Goal: Task Accomplishment & Management: Manage account settings

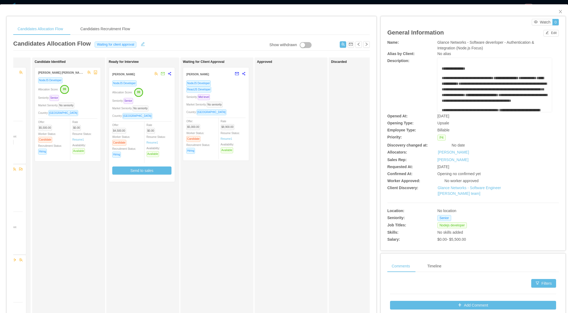
scroll to position [0, 86]
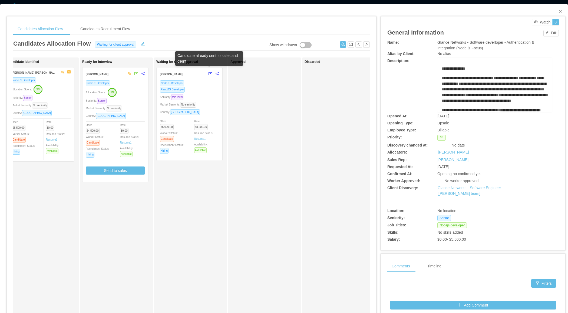
click at [211, 73] on button "button" at bounding box center [208, 74] width 7 height 9
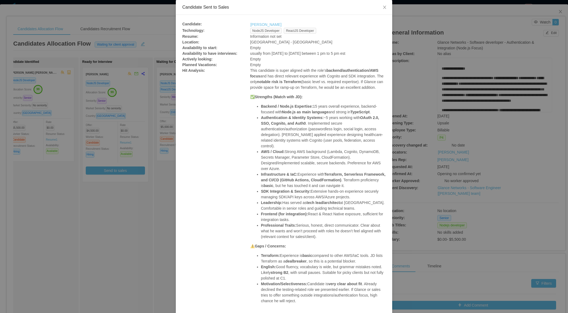
scroll to position [26, 0]
drag, startPoint x: 252, startPoint y: 90, endPoint x: 285, endPoint y: 95, distance: 34.3
click at [285, 91] on p "This candidate is super aligned with the role’s backend/authentication/AWS focu…" at bounding box center [317, 80] width 135 height 23
click at [382, 7] on span "Close" at bounding box center [384, 8] width 15 height 15
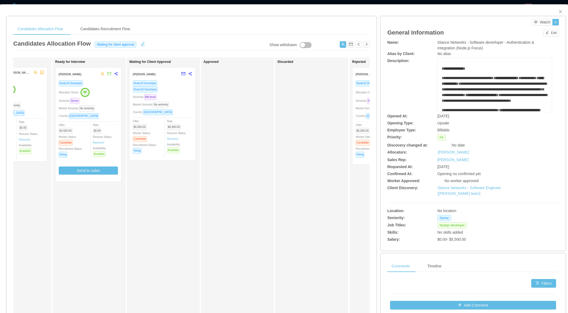
scroll to position [0, 175]
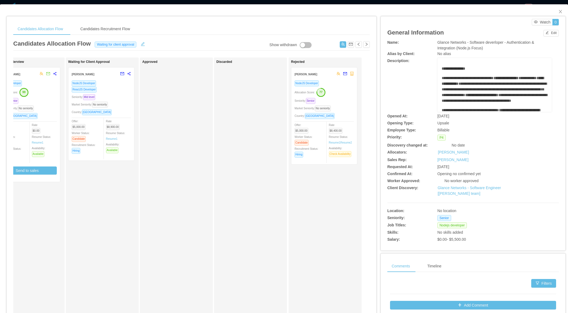
click at [340, 107] on div "Market Seniority: No seniority" at bounding box center [323, 108] width 59 height 6
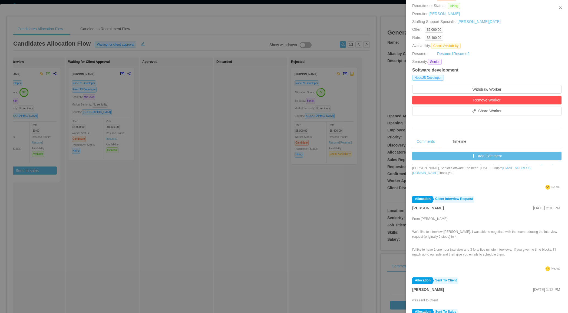
scroll to position [102, 0]
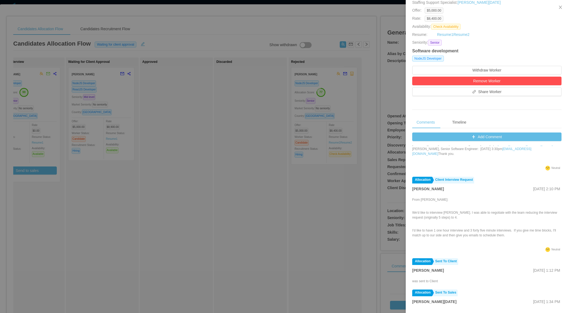
click at [228, 210] on div at bounding box center [284, 156] width 568 height 313
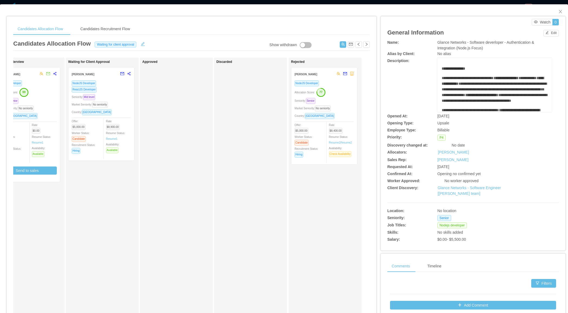
click at [125, 100] on div "NodeJS Developer ReactJS Developer Seniority: Mid level Market Seniority: No se…" at bounding box center [101, 118] width 59 height 77
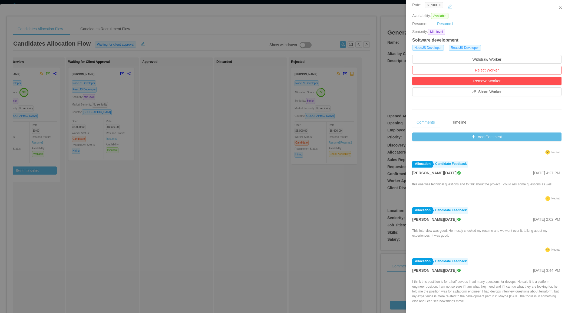
scroll to position [398, 0]
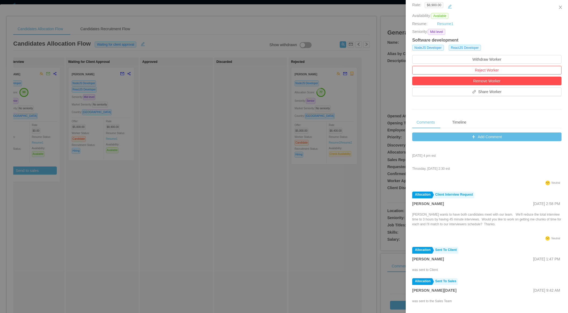
click at [298, 220] on div at bounding box center [284, 156] width 568 height 313
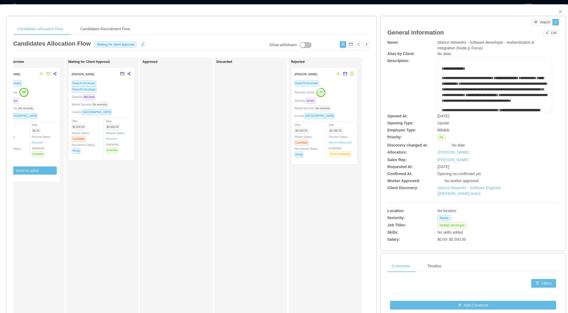
click at [338, 106] on div "Market Seniority: No seniority" at bounding box center [323, 108] width 59 height 6
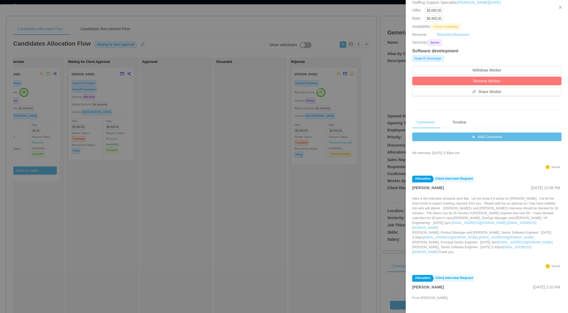
scroll to position [495, 0]
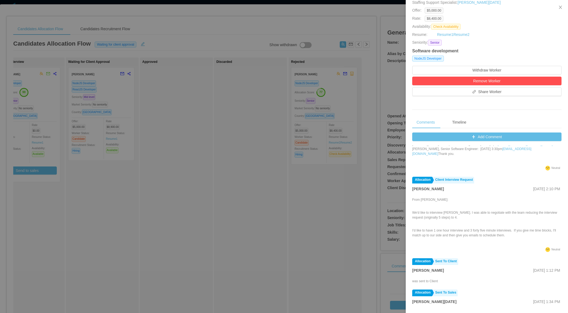
click at [229, 186] on div at bounding box center [284, 156] width 568 height 313
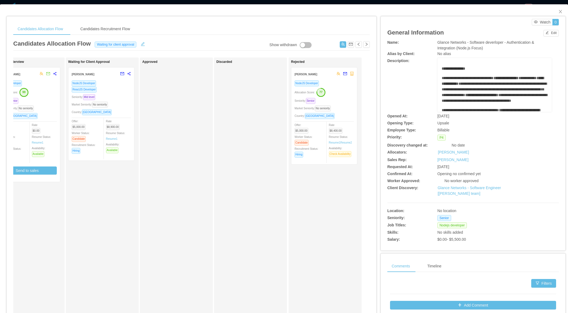
click at [119, 112] on div "Country: Bolivia" at bounding box center [101, 112] width 59 height 6
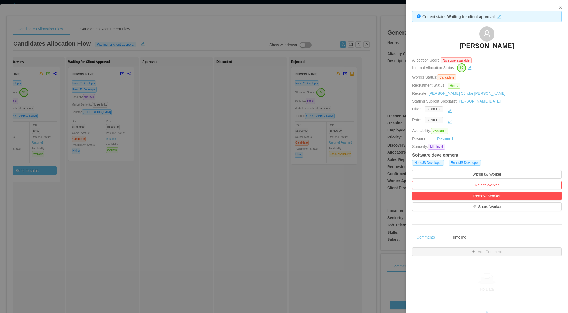
click at [208, 159] on div at bounding box center [284, 156] width 568 height 313
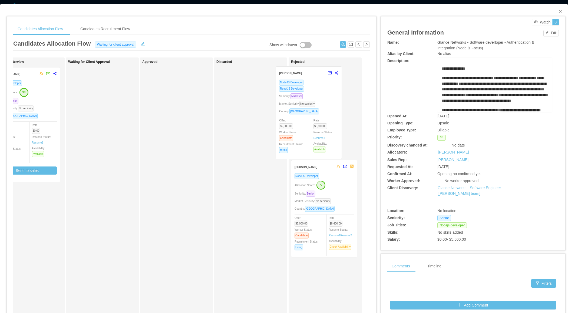
drag, startPoint x: 119, startPoint y: 111, endPoint x: 326, endPoint y: 110, distance: 206.7
click at [327, 110] on div "Applied Ednilson Amaral Frontend Developer NodeJS Developer VueJS Developer Sen…" at bounding box center [191, 195] width 356 height 275
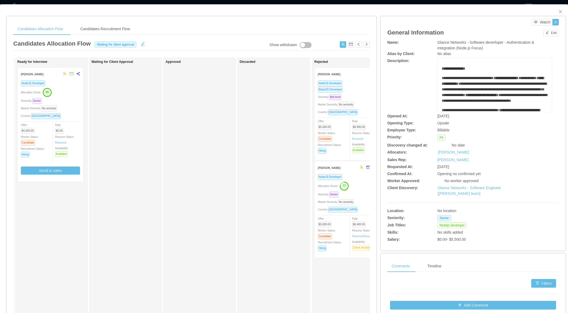
scroll to position [0, 0]
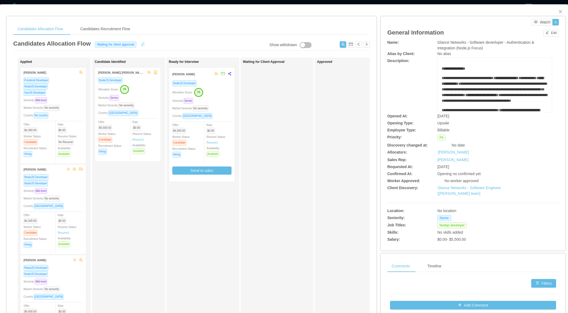
click at [142, 44] on button "button" at bounding box center [142, 43] width 9 height 5
click at [119, 44] on div "Waiting for client approval" at bounding box center [112, 44] width 37 height 6
click at [117, 79] on li "Ready for interview" at bounding box center [113, 79] width 46 height 9
click at [143, 44] on button "Save" at bounding box center [146, 44] width 14 height 6
click at [158, 31] on button "Update" at bounding box center [154, 29] width 16 height 6
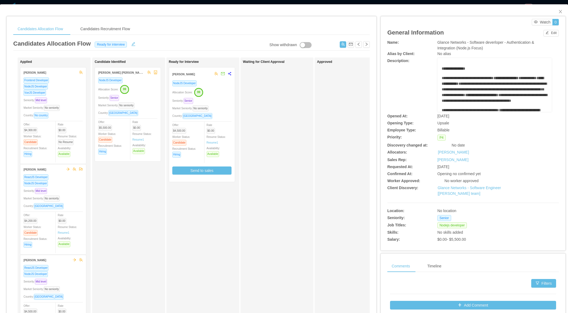
scroll to position [0, 175]
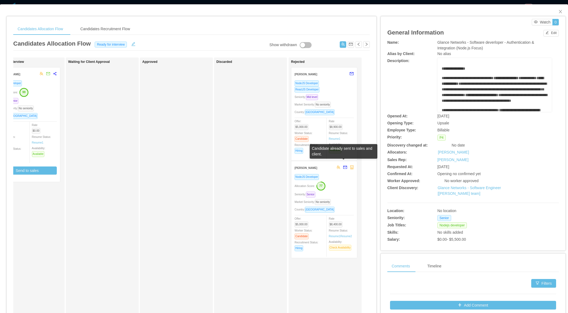
click at [344, 165] on button "button" at bounding box center [343, 168] width 7 height 9
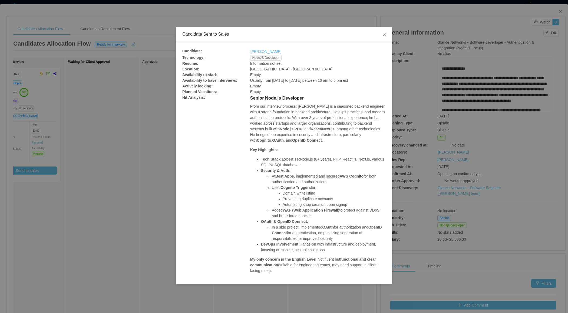
click at [394, 34] on div "Candidate Sent to Sales Candidate: Andres Morelos Technology: NodeJS Developer …" at bounding box center [284, 156] width 568 height 313
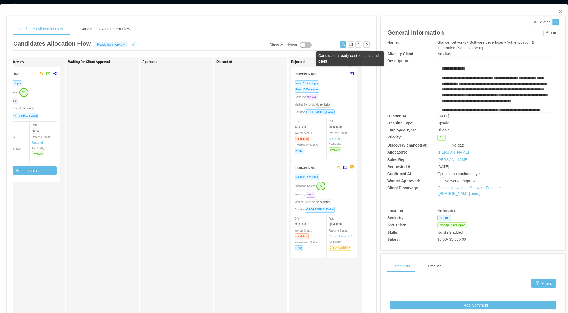
click at [351, 73] on button "button" at bounding box center [349, 74] width 7 height 9
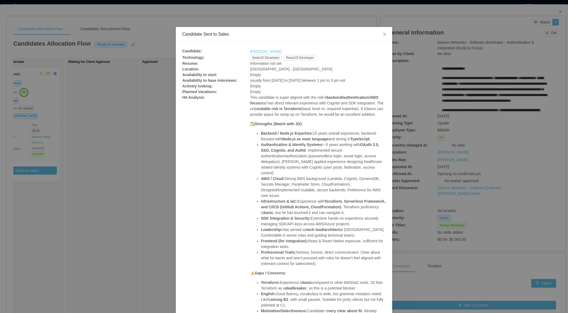
drag, startPoint x: 299, startPoint y: 115, endPoint x: 307, endPoint y: 115, distance: 7.3
click at [307, 115] on p "This candidate is super aligned with the role’s backend/authentication/AWS focu…" at bounding box center [317, 106] width 135 height 23
click at [391, 26] on div "Candidate Sent to Sales Candidate: Andres Rivero Technology: NodeJS Developer R…" at bounding box center [284, 156] width 568 height 313
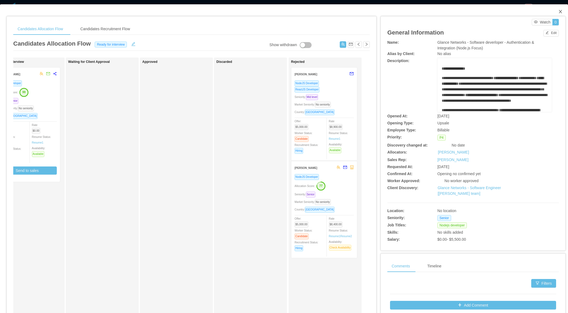
drag, startPoint x: 556, startPoint y: 11, endPoint x: 273, endPoint y: 186, distance: 333.4
click at [556, 11] on span "Close" at bounding box center [559, 11] width 15 height 15
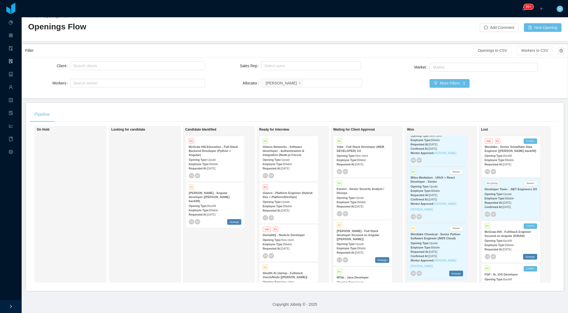
scroll to position [498, 0]
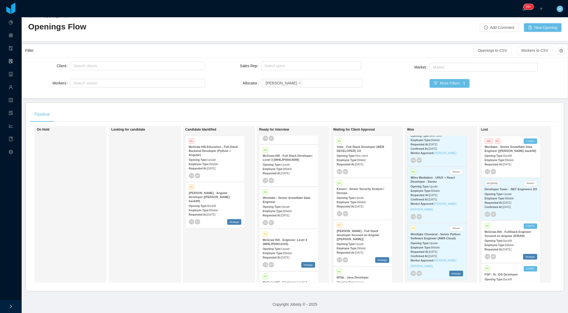
click at [280, 217] on div "Requested At: Aug 4th, 2025" at bounding box center [288, 216] width 52 height 6
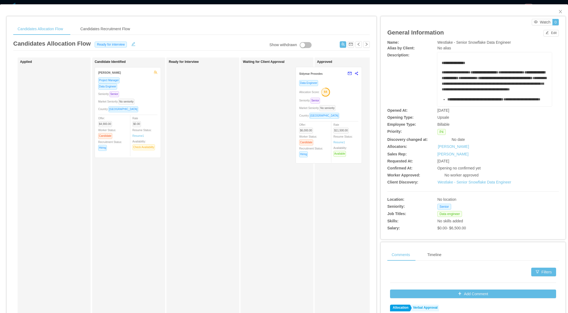
drag, startPoint x: 285, startPoint y: 115, endPoint x: 339, endPoint y: 115, distance: 54.3
click at [339, 115] on div "Applied Candidate Identified Rodrigo Beauxis Project Manager Data Engineer Seni…" at bounding box center [191, 195] width 356 height 275
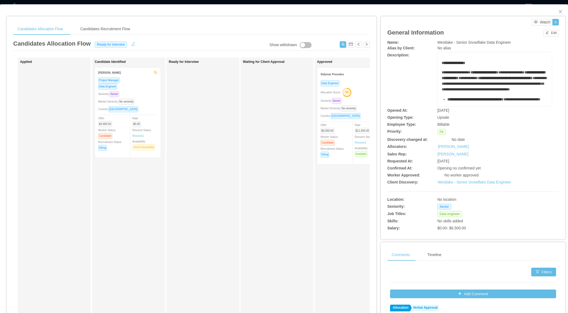
click at [132, 44] on button "button" at bounding box center [133, 43] width 9 height 5
click at [120, 45] on div "Ready for interview" at bounding box center [111, 44] width 35 height 6
click at [113, 90] on li "Waiting for client approval" at bounding box center [113, 88] width 46 height 9
click at [139, 48] on span "Waiting for client approval Save Cancel" at bounding box center [132, 43] width 81 height 9
click at [141, 44] on button "Save" at bounding box center [146, 44] width 14 height 6
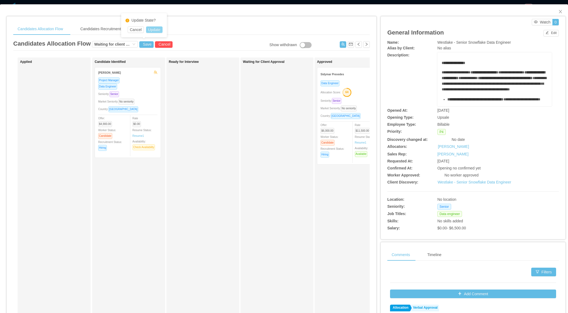
click at [153, 30] on button "Update" at bounding box center [154, 29] width 16 height 6
click at [561, 10] on icon "icon: close" at bounding box center [560, 11] width 4 height 4
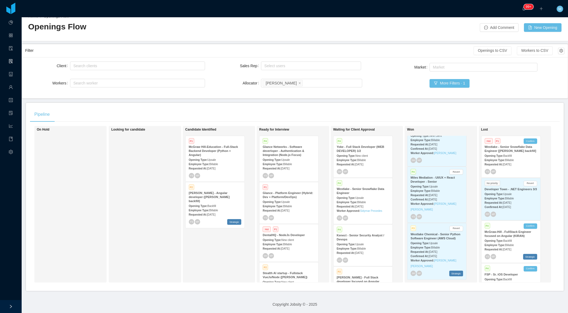
click at [292, 163] on span "Billable" at bounding box center [287, 164] width 9 height 3
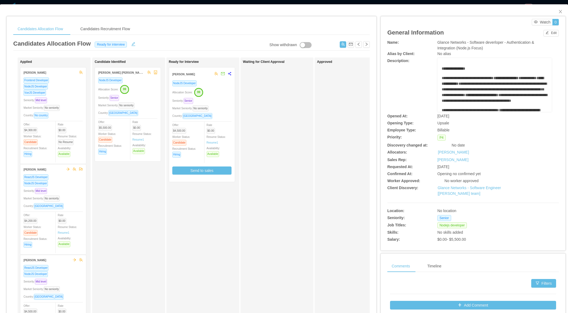
click at [275, 161] on div "Waiting for Client Approval" at bounding box center [281, 192] width 76 height 265
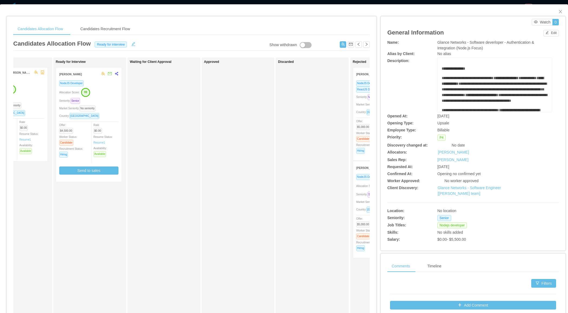
scroll to position [0, 175]
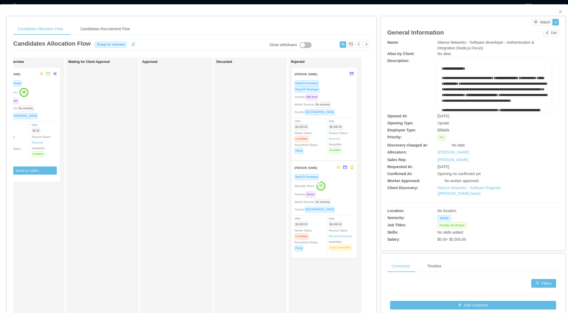
click at [332, 176] on div "NodeJS Developer" at bounding box center [323, 177] width 59 height 6
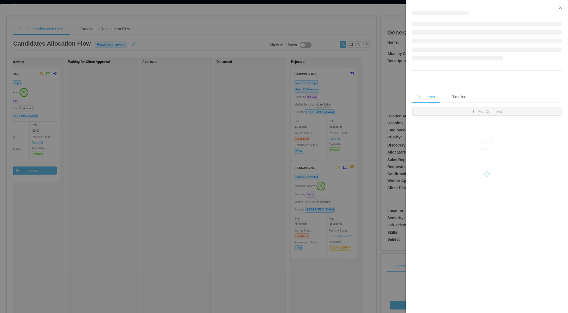
click at [343, 102] on div at bounding box center [284, 156] width 568 height 313
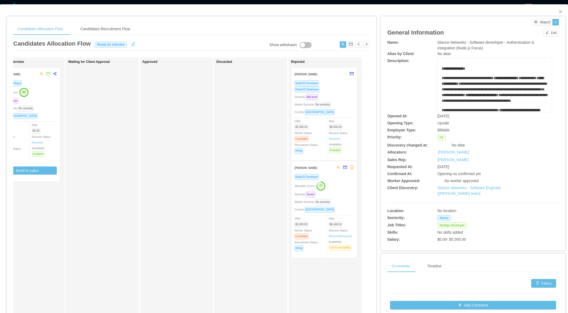
click at [343, 102] on div "Market Seniority: No seniority" at bounding box center [323, 105] width 59 height 6
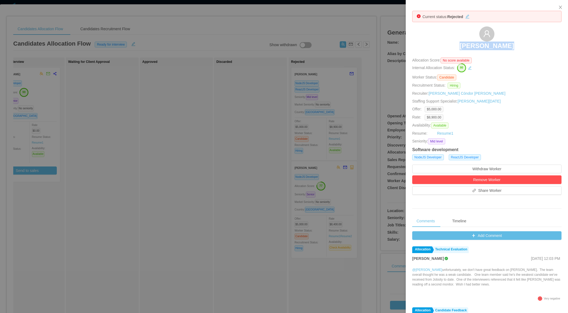
drag, startPoint x: 454, startPoint y: 44, endPoint x: 512, endPoint y: 44, distance: 57.3
click at [512, 44] on div "Andres Rivero" at bounding box center [486, 39] width 149 height 27
copy h3 "Andres Rivero"
click at [244, 183] on div at bounding box center [284, 156] width 568 height 313
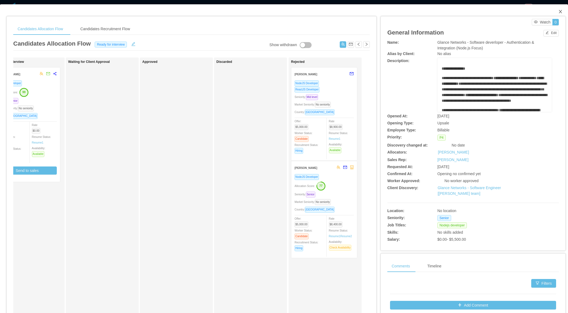
click at [561, 8] on span "Close" at bounding box center [559, 11] width 15 height 15
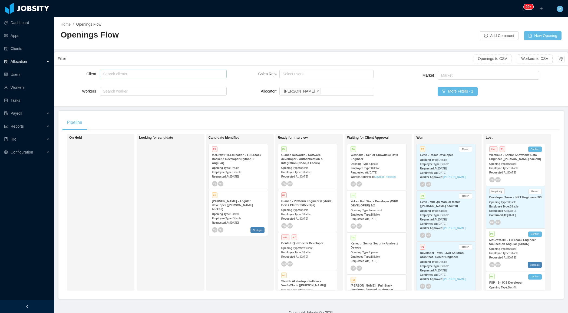
click at [142, 73] on div "Search clients" at bounding box center [162, 73] width 118 height 5
type input "******"
click at [122, 83] on li "Glance Networks" at bounding box center [162, 84] width 127 height 9
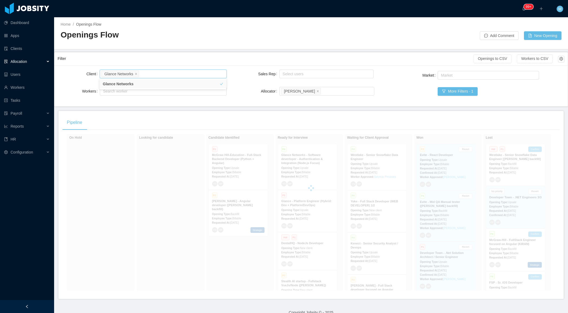
click at [148, 59] on div "Filter" at bounding box center [266, 59] width 416 height 10
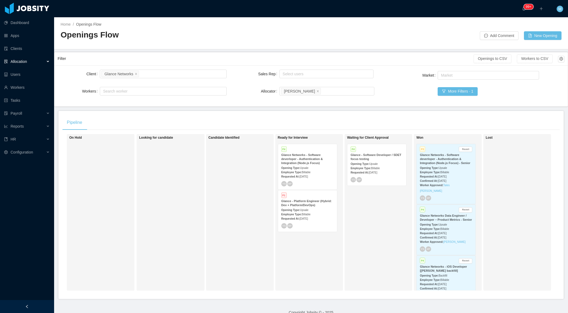
click at [39, 306] on div at bounding box center [27, 307] width 54 height 13
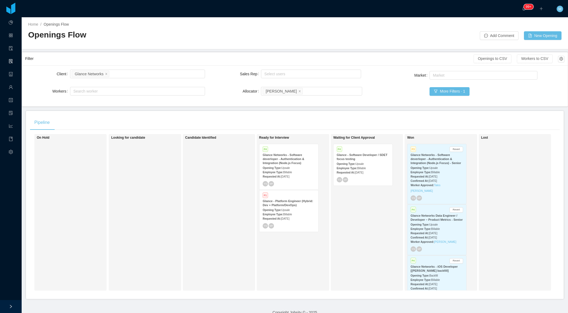
click at [290, 169] on div "Employee Type: Billable" at bounding box center [288, 172] width 52 height 6
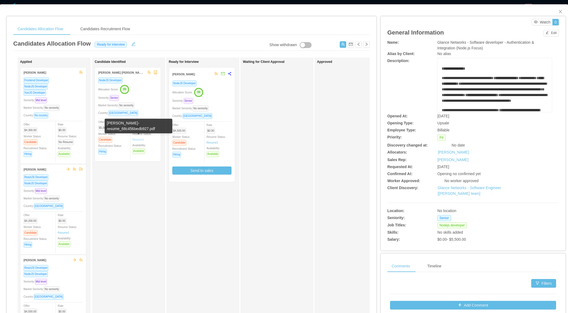
click at [138, 139] on link "Resume 1" at bounding box center [138, 140] width 12 height 4
click at [293, 184] on div "Waiting for Client Approval" at bounding box center [281, 192] width 76 height 265
click at [283, 178] on div "Waiting for Client Approval" at bounding box center [281, 192] width 76 height 265
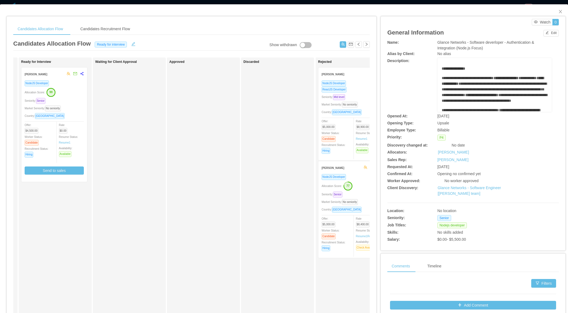
scroll to position [0, 175]
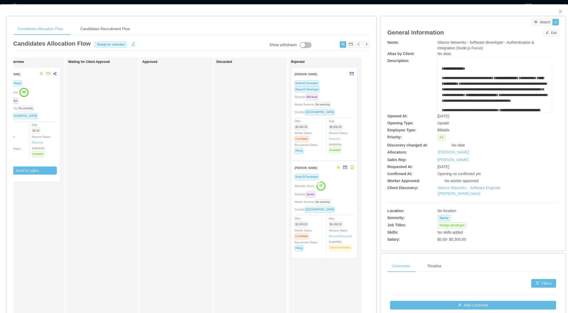
click at [336, 94] on div "Seniority: Mid level" at bounding box center [323, 97] width 59 height 6
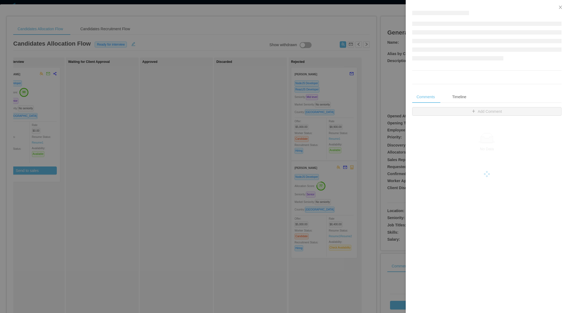
click at [330, 205] on div at bounding box center [284, 156] width 568 height 313
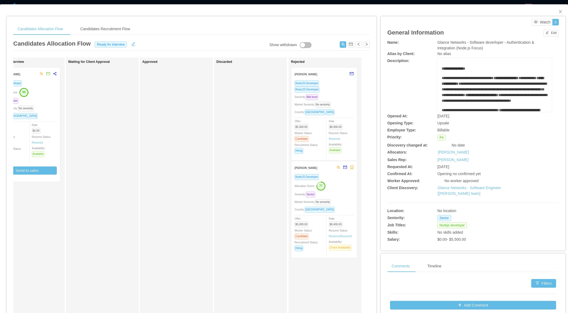
click at [335, 189] on div "NodeJS Developer Allocation Score: 77 Seniority: Senior Market Seniority: No se…" at bounding box center [323, 214] width 59 height 81
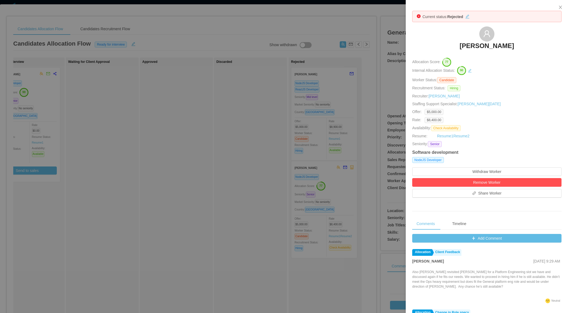
click at [312, 131] on div at bounding box center [284, 156] width 568 height 313
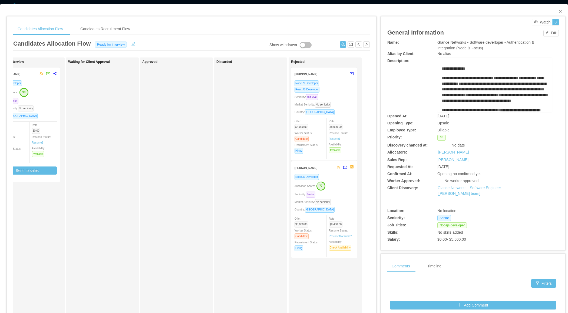
click at [339, 109] on div "Country: Bolivia" at bounding box center [323, 112] width 59 height 6
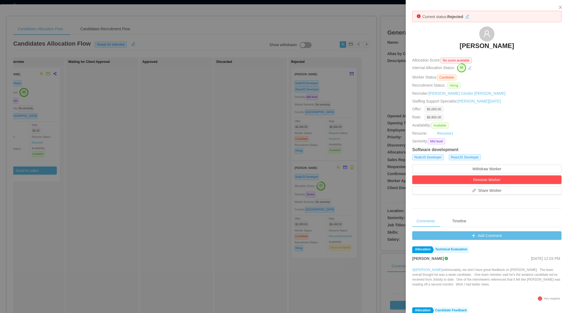
click at [216, 188] on div at bounding box center [284, 156] width 568 height 313
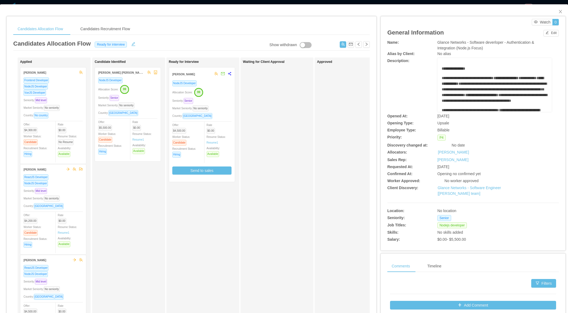
scroll to position [105, 0]
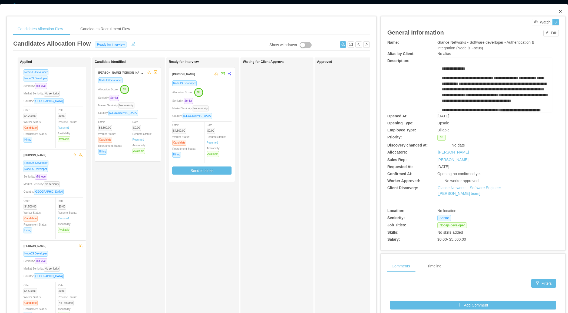
click at [560, 9] on span "Close" at bounding box center [559, 11] width 15 height 15
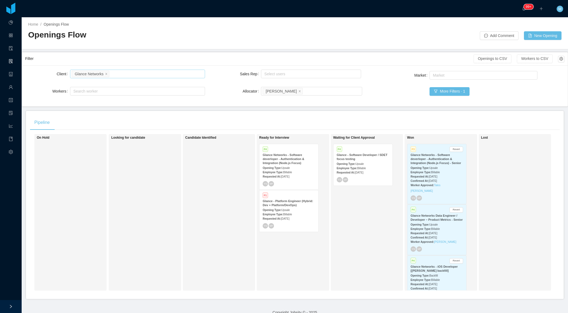
click at [139, 74] on div "Search clients Glance Networks" at bounding box center [137, 74] width 130 height 8
type input "****"
click at [119, 84] on li "DentalHQ" at bounding box center [137, 84] width 135 height 9
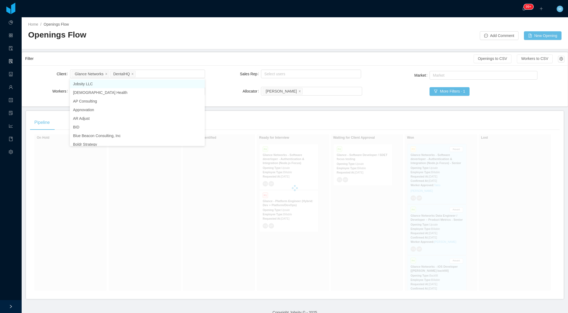
click at [153, 59] on div "Filter" at bounding box center [249, 59] width 448 height 10
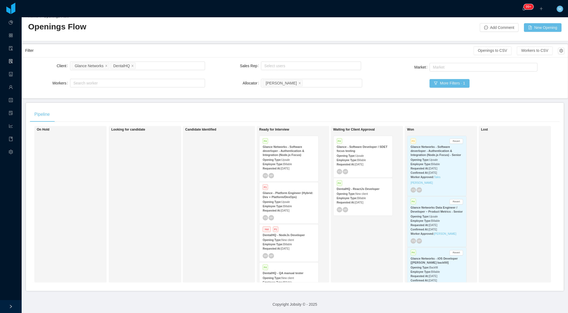
scroll to position [5, 0]
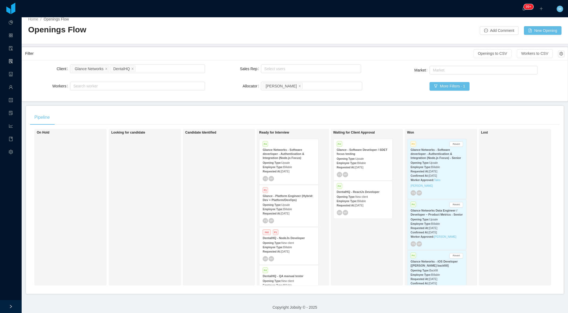
click at [291, 242] on span "New client" at bounding box center [287, 243] width 12 height 3
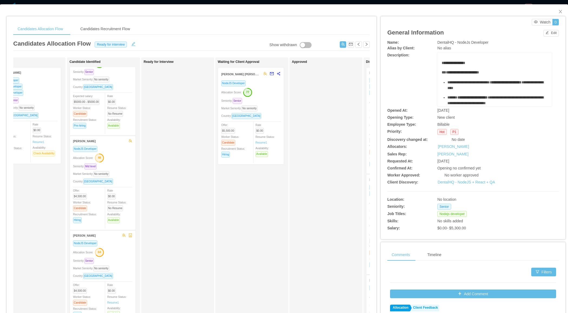
scroll to position [27, 0]
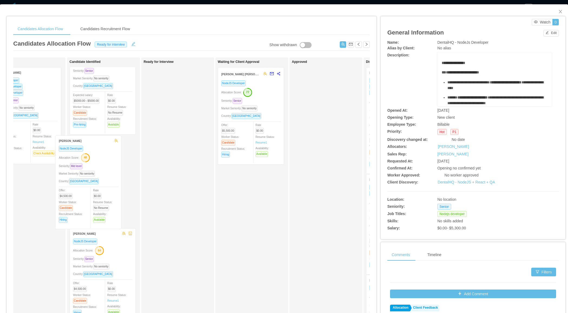
drag, startPoint x: 124, startPoint y: 179, endPoint x: 110, endPoint y: 181, distance: 13.9
click at [110, 181] on div "Candidate Identified Thiago Andrade Silva NodeJS Developer Allocation Score: 83…" at bounding box center [107, 178] width 76 height 290
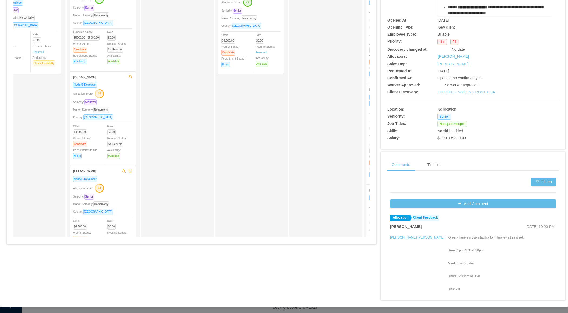
scroll to position [0, 0]
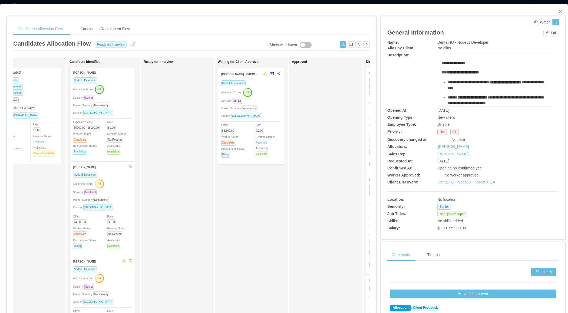
click at [523, 15] on div "**********" at bounding box center [468, 201] width 185 height 380
click at [558, 10] on icon "icon: close" at bounding box center [560, 11] width 4 height 4
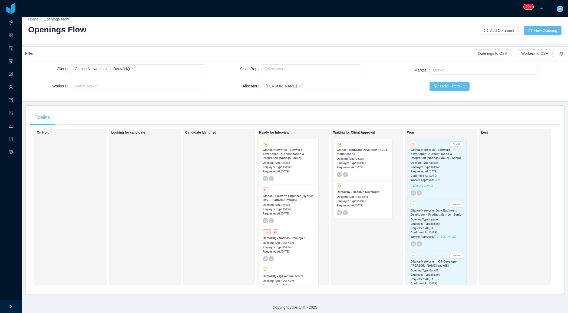
click at [226, 217] on div "Candidate Identified" at bounding box center [223, 208] width 76 height 152
click at [205, 209] on div "Candidate Identified" at bounding box center [223, 208] width 76 height 152
click at [230, 160] on div "Candidate Identified" at bounding box center [223, 208] width 76 height 152
click at [245, 223] on div "Candidate Identified" at bounding box center [223, 208] width 76 height 152
click at [219, 171] on div "Candidate Identified" at bounding box center [223, 208] width 76 height 152
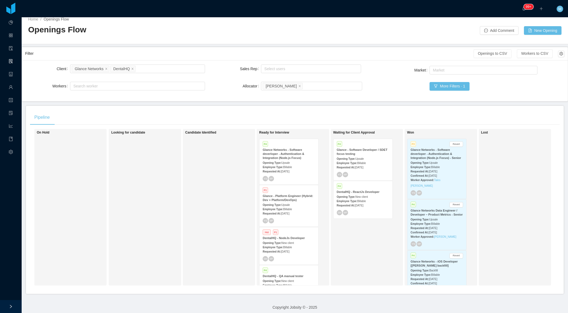
click at [297, 161] on div "Opening Type: Upsale" at bounding box center [288, 163] width 52 height 6
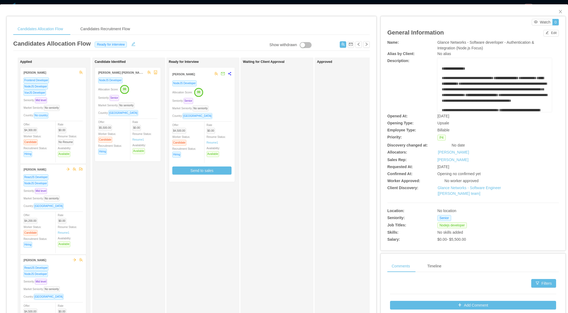
click at [500, 89] on span "**********" at bounding box center [493, 89] width 105 height 15
drag, startPoint x: 527, startPoint y: 91, endPoint x: 496, endPoint y: 91, distance: 30.5
click at [496, 91] on span "**********" at bounding box center [493, 89] width 105 height 15
click at [224, 74] on button "button" at bounding box center [221, 74] width 7 height 9
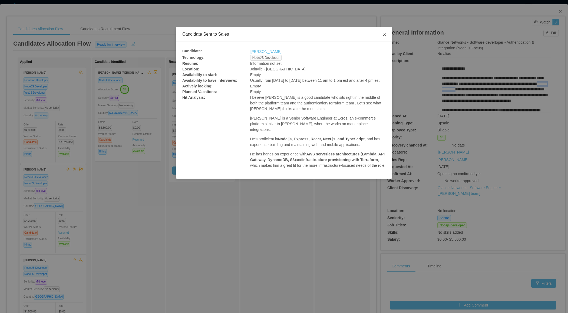
click at [384, 35] on icon "icon: close" at bounding box center [384, 34] width 4 height 4
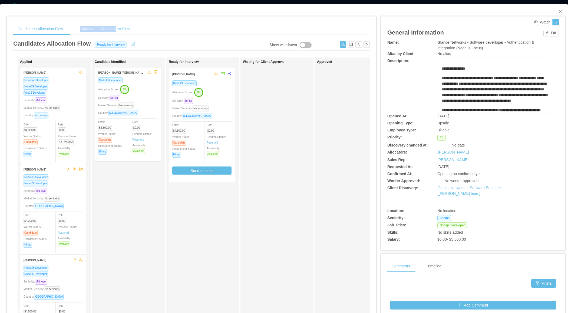
click at [119, 26] on div "Candidates Recruitment Flow" at bounding box center [105, 29] width 58 height 12
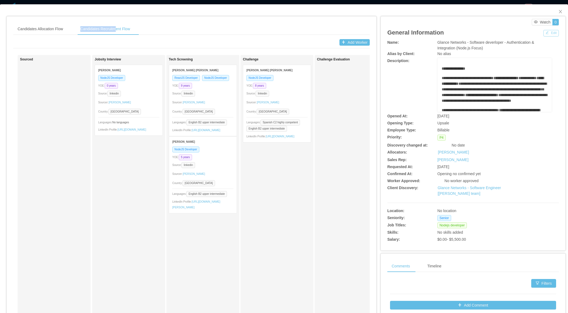
click at [547, 33] on button "Edit" at bounding box center [550, 33] width 15 height 6
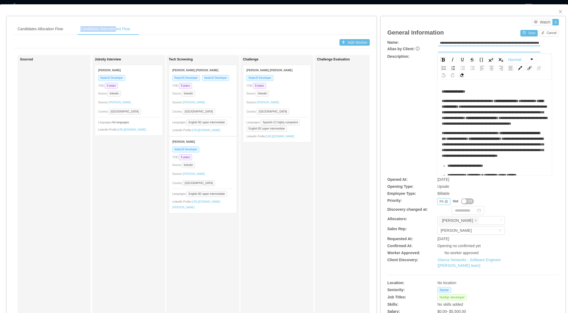
click at [437, 202] on div "Priority P4" at bounding box center [443, 202] width 13 height 6
click at [442, 225] on li "P3" at bounding box center [443, 227] width 13 height 9
click at [525, 37] on div "General Information Save Cancel" at bounding box center [472, 32] width 171 height 14
click at [525, 36] on div "General Information Save Cancel" at bounding box center [472, 32] width 171 height 14
click at [525, 34] on button "Save" at bounding box center [528, 33] width 17 height 6
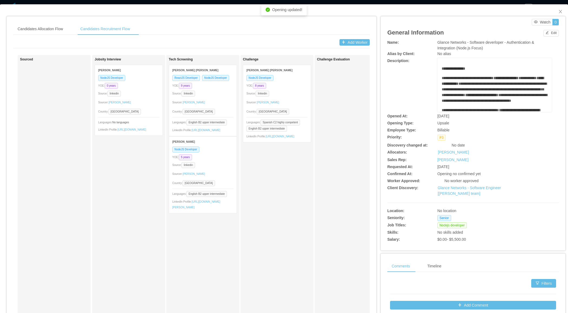
click at [296, 96] on div "Source: linkedin" at bounding box center [276, 94] width 61 height 6
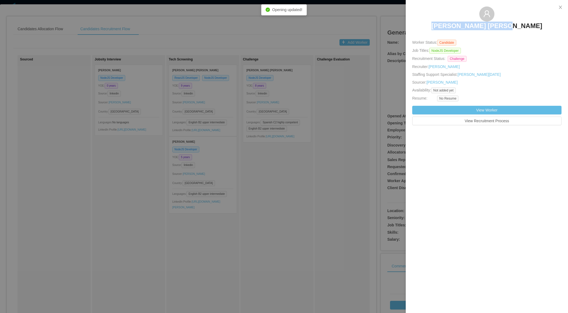
drag, startPoint x: 435, startPoint y: 25, endPoint x: 504, endPoint y: 25, distance: 69.2
click at [504, 26] on div "Jorge Arturo Hernandez Muñoz" at bounding box center [486, 19] width 149 height 27
drag, startPoint x: 533, startPoint y: 27, endPoint x: 439, endPoint y: 26, distance: 93.2
click at [439, 27] on div "Jorge Arturo Hernandez Muñoz" at bounding box center [486, 19] width 149 height 27
copy h3 "Jorge Arturo Hernandez Muñoz"
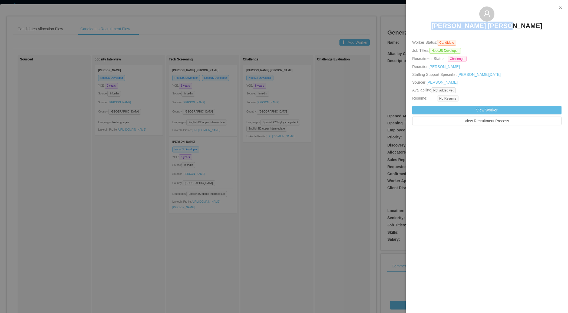
click at [258, 156] on div at bounding box center [284, 156] width 568 height 313
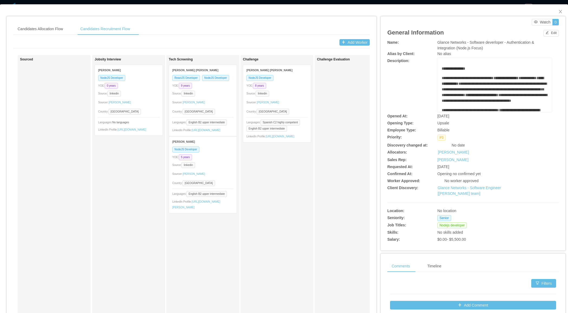
click at [225, 111] on div "Country: Colombia" at bounding box center [202, 112] width 61 height 6
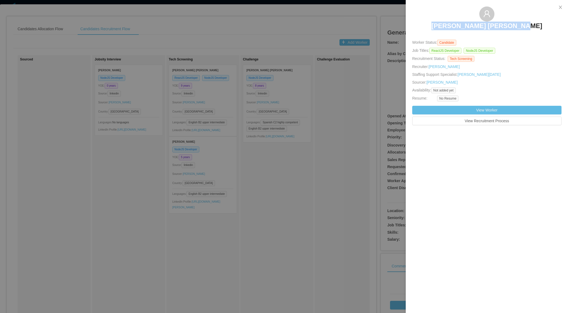
drag, startPoint x: 438, startPoint y: 26, endPoint x: 522, endPoint y: 33, distance: 84.3
click at [522, 33] on div "Juan David Camargo Parra" at bounding box center [486, 19] width 149 height 27
copy h3 "Juan David Camargo Parra"
click at [229, 181] on div at bounding box center [284, 156] width 568 height 313
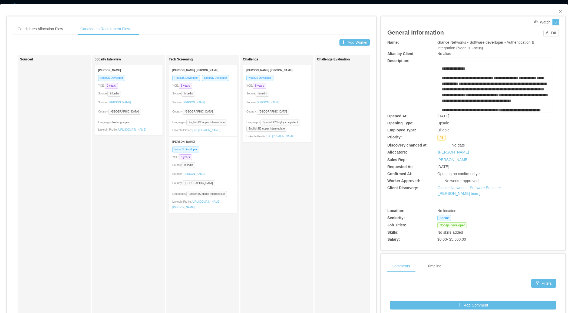
click at [222, 170] on div "NodeJS Developer YOE: 5 years Source: linkedin Sourcer: Angela Barboza Country:…" at bounding box center [203, 179] width 68 height 67
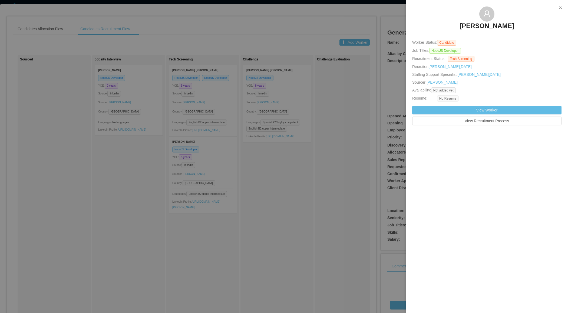
drag, startPoint x: 458, startPoint y: 24, endPoint x: 510, endPoint y: 30, distance: 52.9
click at [511, 29] on div "Rafael Tabasca" at bounding box center [486, 19] width 149 height 27
copy h3 "Rafael Tabasca"
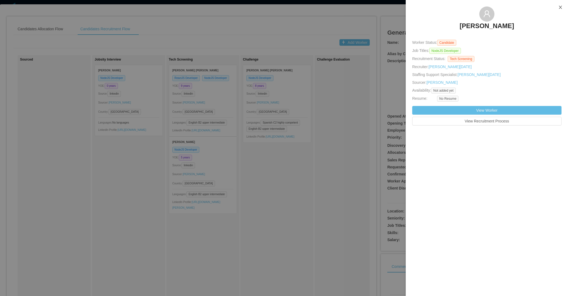
click at [558, 8] on icon "icon: close" at bounding box center [560, 7] width 4 height 4
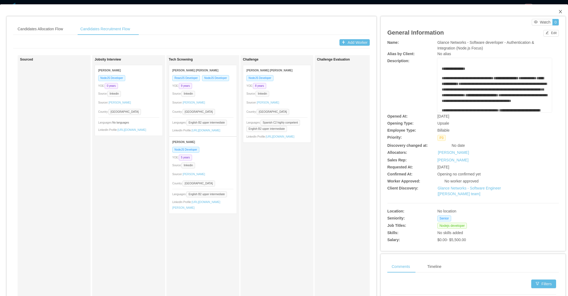
click at [560, 11] on icon "icon: close" at bounding box center [559, 11] width 3 height 3
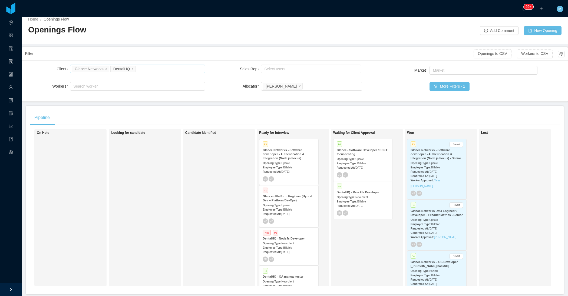
click at [132, 68] on icon "icon: close" at bounding box center [132, 68] width 3 height 3
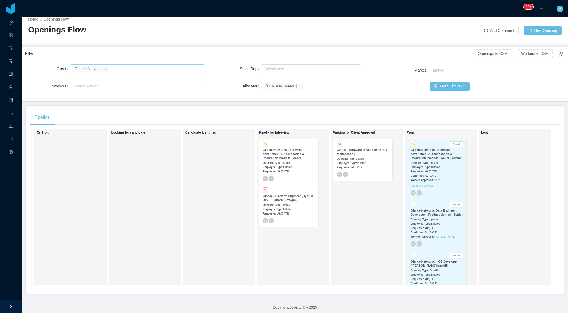
click at [365, 165] on div "Requested At: Aug 25th, 2025" at bounding box center [362, 168] width 52 height 6
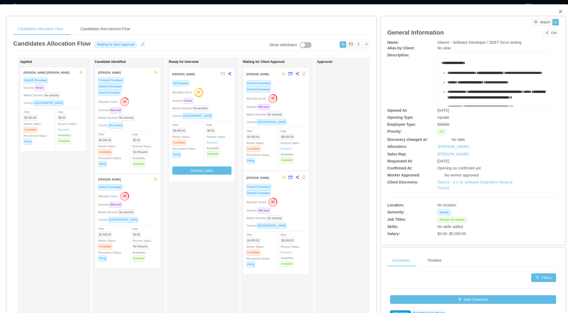
click at [559, 12] on icon "icon: close" at bounding box center [560, 11] width 4 height 4
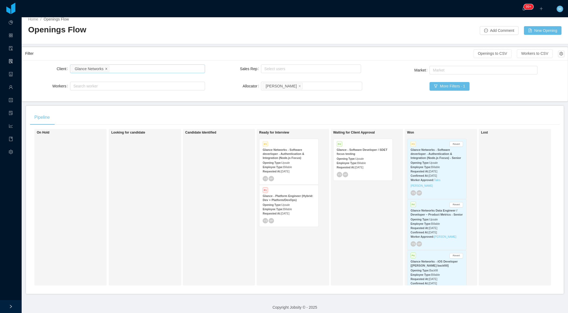
click at [106, 68] on icon "icon: close" at bounding box center [106, 68] width 3 height 3
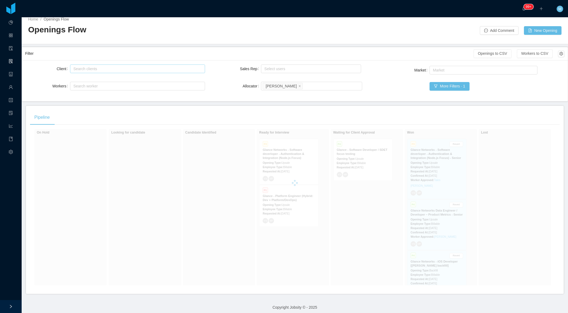
click at [110, 113] on div "Pipeline" at bounding box center [294, 117] width 529 height 15
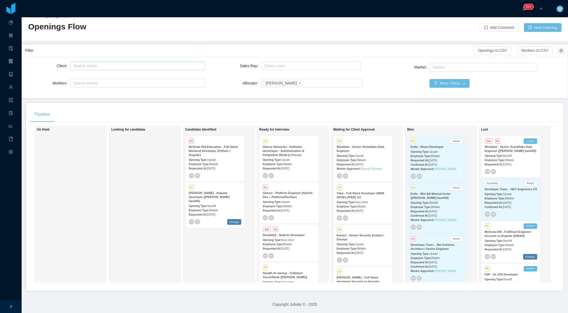
click at [218, 262] on div "Candidate Identified P1 McGraw Hill-Education - Full-Stack Backend Developer (P…" at bounding box center [223, 205] width 76 height 152
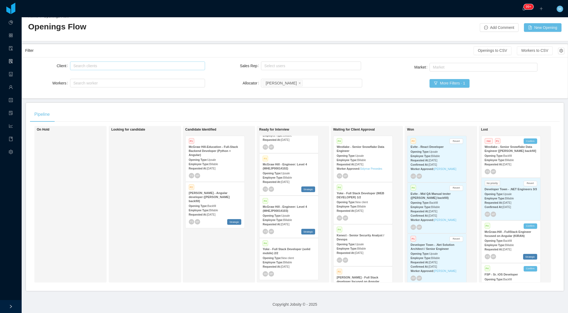
scroll to position [243, 0]
click at [291, 224] on div "P3 McGraw-Hill - AEM Full Stack Developer r [Vijay Yadav] Opening Type: Upsale …" at bounding box center [288, 215] width 59 height 42
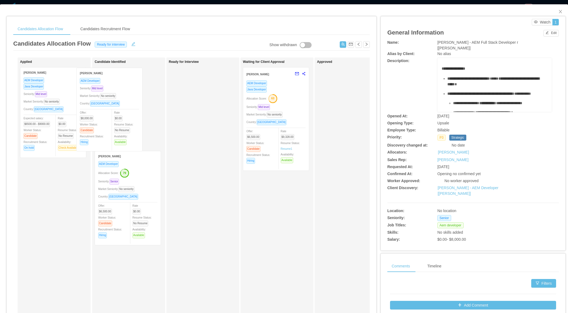
drag, startPoint x: 66, startPoint y: 133, endPoint x: 122, endPoint y: 134, distance: 56.2
click at [122, 134] on div "Applied Mario Acevedo AEM Developer Seniority: Mid level Market Seniority: No s…" at bounding box center [191, 195] width 356 height 275
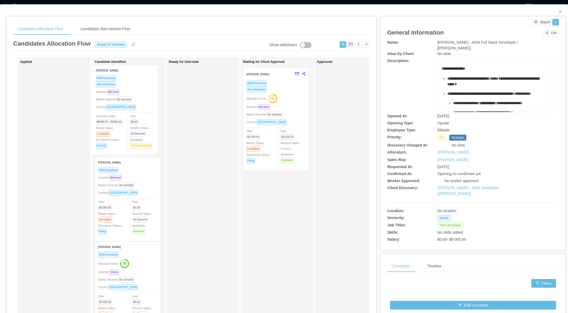
drag, startPoint x: 46, startPoint y: 141, endPoint x: 118, endPoint y: 139, distance: 71.9
click at [118, 139] on div "Applied Mateo Recoba AEM Developer Java Developer Seniority: Mid level Market S…" at bounding box center [191, 195] width 356 height 275
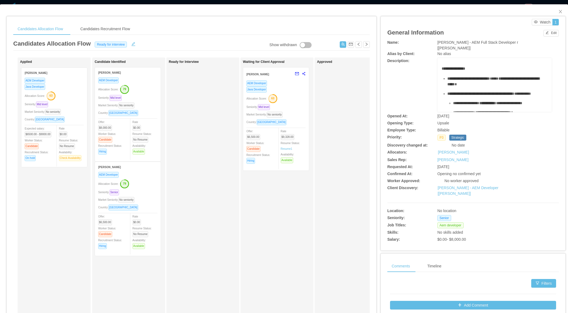
drag, startPoint x: 139, startPoint y: 88, endPoint x: 61, endPoint y: 89, distance: 78.1
click at [61, 89] on div "Applied Candidate Identified Mateo Recoba AEM Developer Java Developer Allocati…" at bounding box center [191, 195] width 356 height 275
click at [559, 13] on icon "icon: close" at bounding box center [559, 11] width 3 height 3
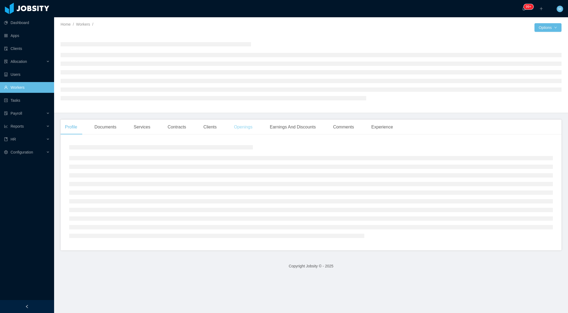
click at [247, 129] on div "Openings" at bounding box center [242, 127] width 27 height 15
click at [26, 306] on icon "icon: left" at bounding box center [27, 307] width 4 height 4
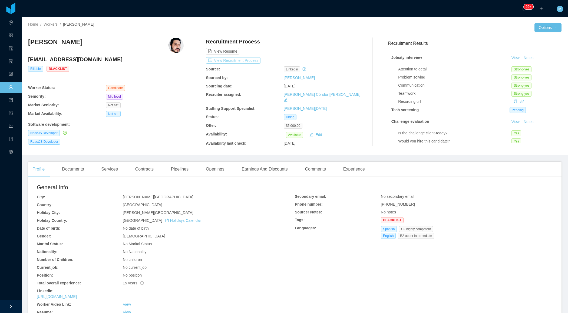
click at [252, 60] on button "View Recruitment Process" at bounding box center [233, 60] width 55 height 6
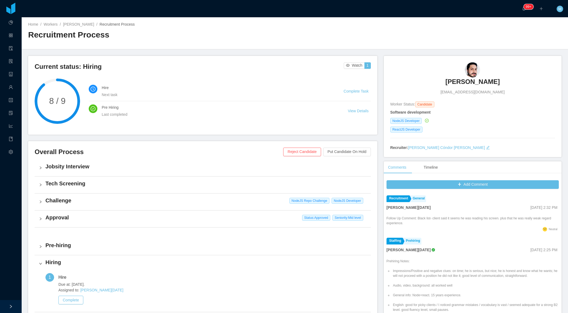
click at [59, 200] on h4 "Challenge" at bounding box center [205, 201] width 321 height 8
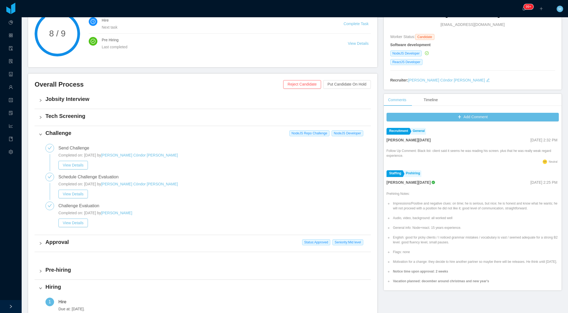
scroll to position [89, 0]
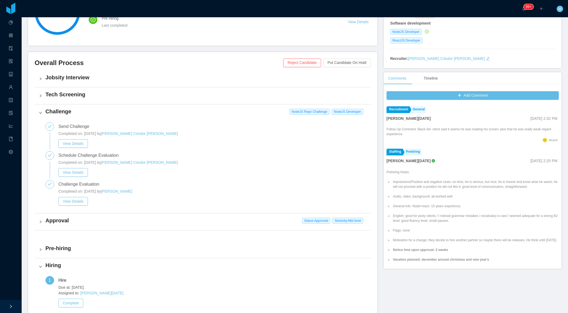
click at [75, 206] on div "Completed on: Aug 25th, 2025 by Pedro Caires View Details" at bounding box center [212, 199] width 308 height 20
click at [77, 202] on button "View Details" at bounding box center [72, 201] width 29 height 9
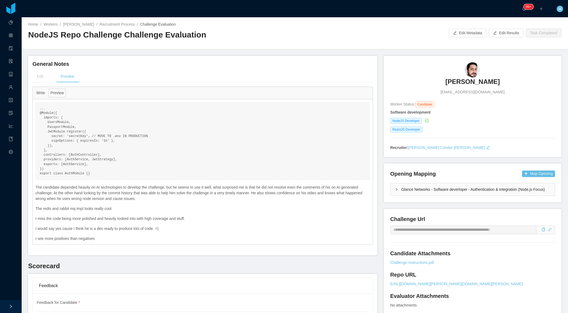
click at [276, 42] on div "NodeJS Repo Challenge Challenge Evaluation" at bounding box center [161, 36] width 266 height 15
drag, startPoint x: 102, startPoint y: 240, endPoint x: 33, endPoint y: 238, distance: 68.7
click at [33, 238] on div "... @Module({ imports: [ UsersModule, PassportModule, JwtModule.register({ secr…" at bounding box center [203, 171] width 340 height 145
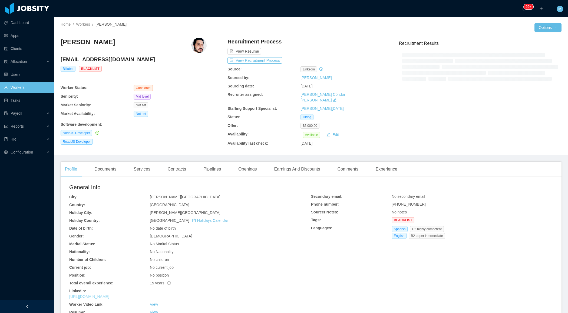
click at [109, 295] on link "[URL][DOMAIN_NAME]" at bounding box center [89, 297] width 40 height 4
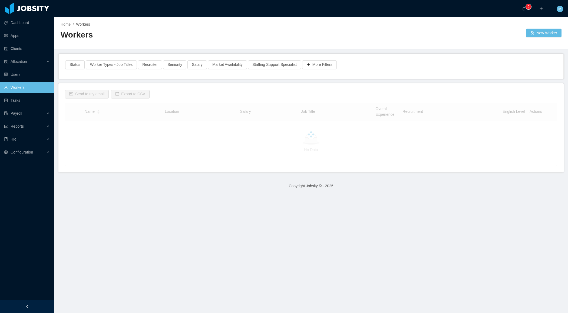
click at [148, 43] on div "Workers" at bounding box center [186, 36] width 250 height 15
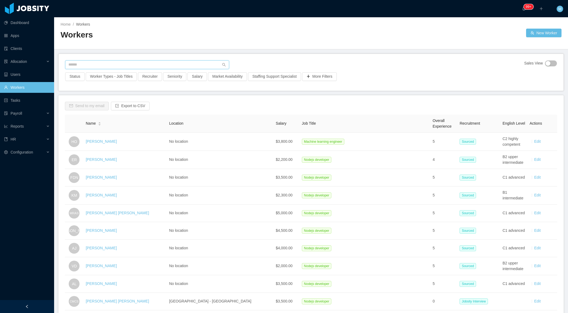
click at [102, 64] on input "text" at bounding box center [147, 65] width 164 height 9
paste input "**********"
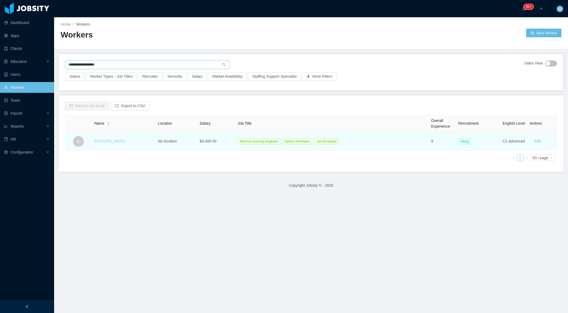
type input "**********"
click at [104, 141] on link "[PERSON_NAME]" at bounding box center [109, 141] width 31 height 4
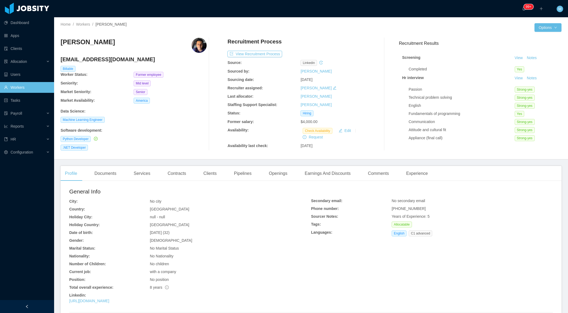
click at [423, 243] on div "General Info City: No city Country: [GEOGRAPHIC_DATA] Holiday City: null - null…" at bounding box center [310, 247] width 483 height 119
click at [273, 55] on button "View Recruitment Process" at bounding box center [254, 54] width 55 height 6
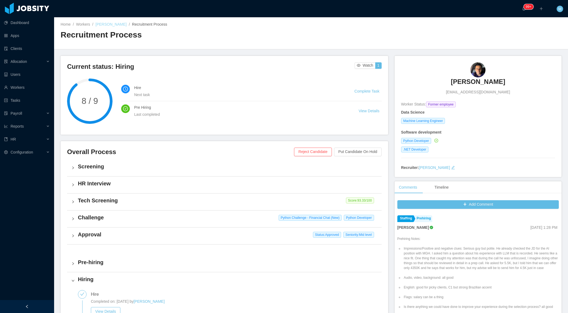
click at [104, 24] on link "[PERSON_NAME]" at bounding box center [110, 24] width 31 height 4
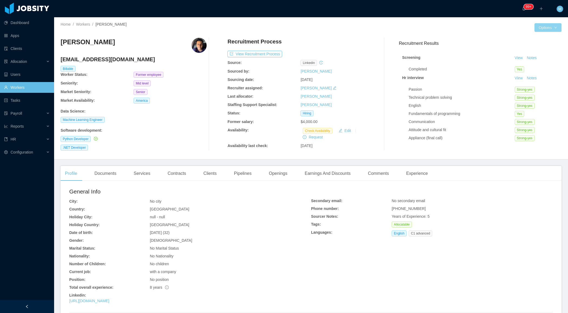
click at [556, 26] on button "Options" at bounding box center [547, 27] width 27 height 9
click at [532, 75] on button "Edit Worker" at bounding box center [535, 73] width 34 height 9
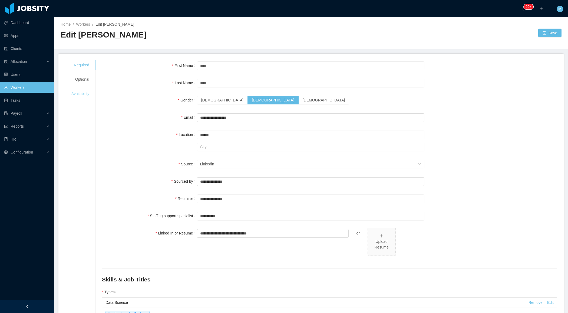
click at [85, 92] on div "Availability" at bounding box center [80, 94] width 31 height 10
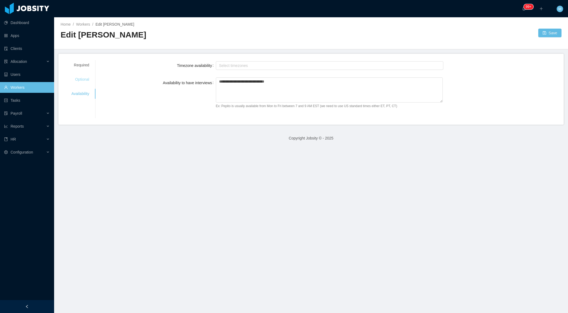
click at [81, 79] on div "Optional" at bounding box center [80, 80] width 31 height 10
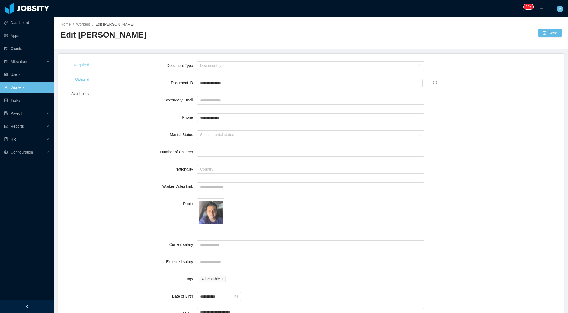
click at [83, 64] on div "Required" at bounding box center [80, 65] width 31 height 10
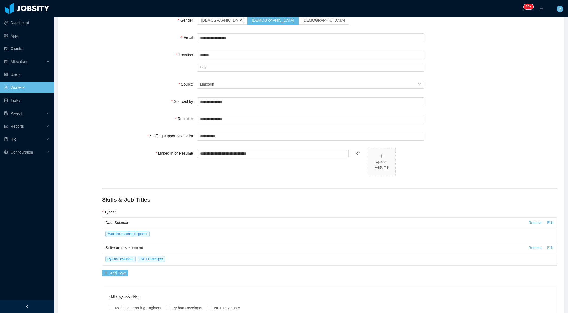
scroll to position [74, 0]
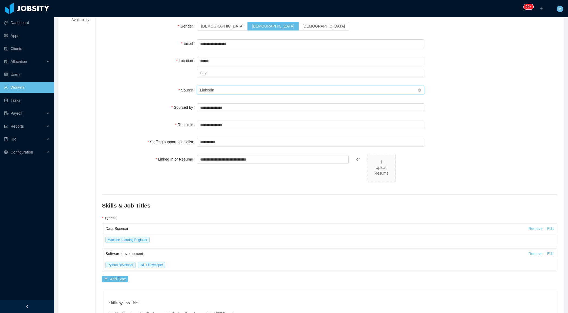
click at [221, 91] on div "Seniority Linkedin" at bounding box center [309, 90] width 218 height 8
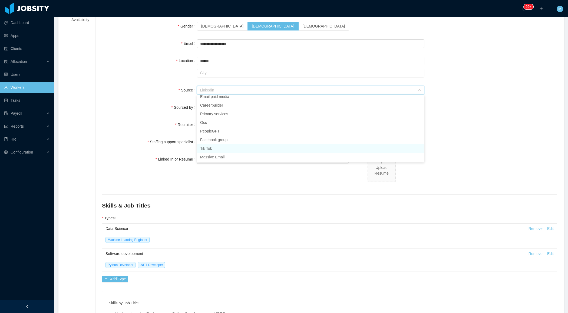
scroll to position [0, 0]
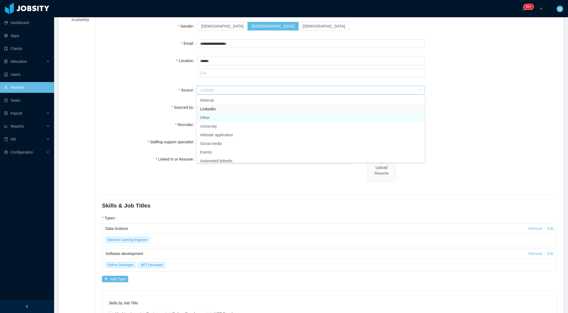
click at [216, 118] on li "Other" at bounding box center [310, 118] width 227 height 9
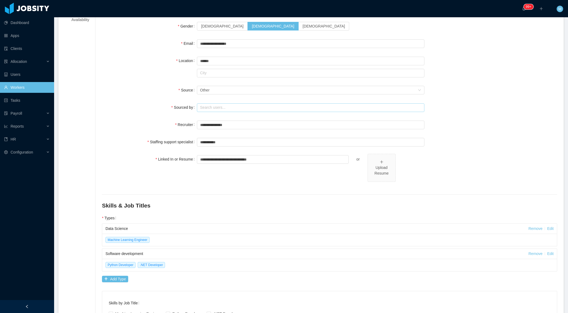
click at [214, 106] on input "text" at bounding box center [311, 108] width 228 height 9
click at [208, 125] on li "[PERSON_NAME]" at bounding box center [310, 126] width 227 height 9
type input "**********"
click at [135, 118] on div "**********" at bounding box center [329, 169] width 455 height 366
click at [234, 124] on input "text" at bounding box center [311, 125] width 228 height 9
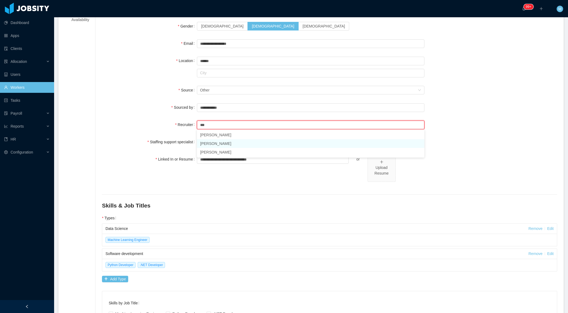
click at [209, 144] on li "[PERSON_NAME]" at bounding box center [310, 143] width 227 height 9
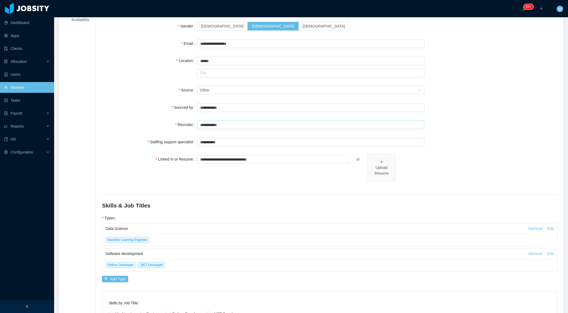
type input "**********"
click at [155, 121] on div "Recruiter" at bounding box center [149, 124] width 95 height 11
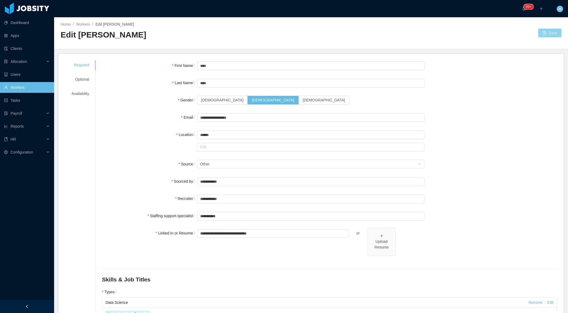
click at [551, 36] on button "Save" at bounding box center [549, 33] width 23 height 9
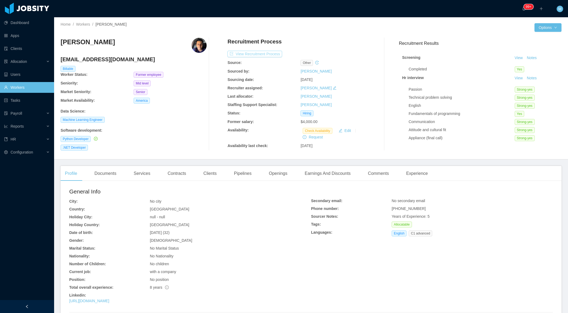
click at [265, 54] on button "View Recruitment Process" at bounding box center [254, 54] width 55 height 6
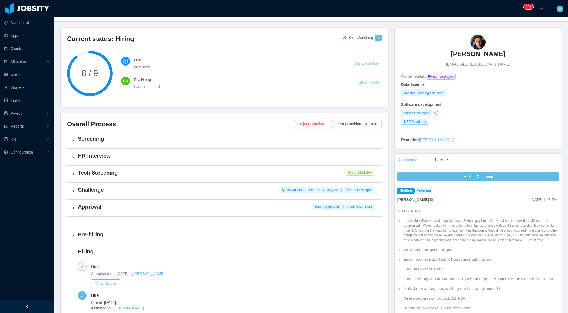
scroll to position [33, 0]
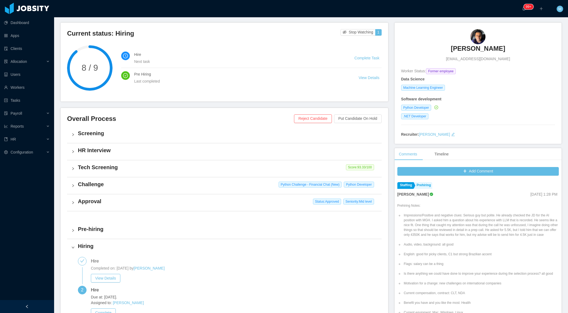
click at [66, 184] on div "Overall Process Reject Candidate Put Candidate On Hold Screening HR Interview T…" at bounding box center [224, 220] width 327 height 224
click at [74, 184] on icon "icon: right" at bounding box center [72, 185] width 3 height 3
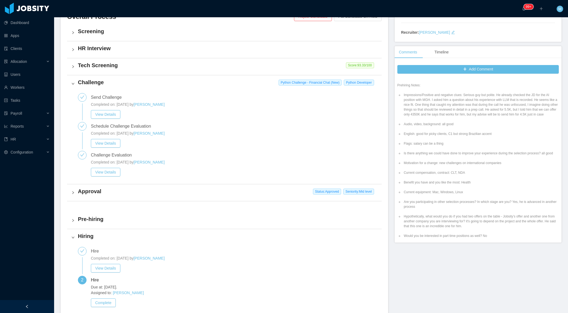
scroll to position [0, 0]
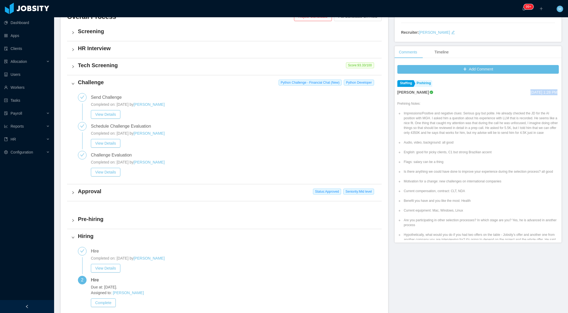
drag, startPoint x: 507, startPoint y: 91, endPoint x: 540, endPoint y: 92, distance: 32.5
click at [541, 92] on div "[PERSON_NAME] [DATE] 1:28 PM" at bounding box center [477, 92] width 161 height 6
copy span "[DATE]"
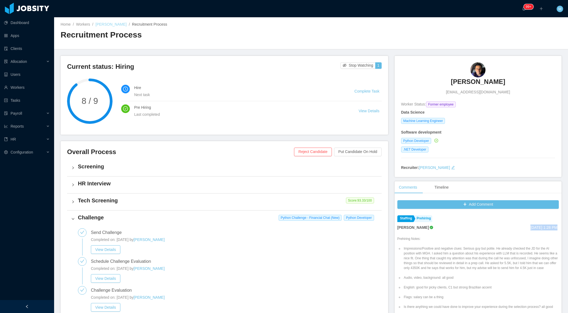
click at [104, 23] on link "[PERSON_NAME]" at bounding box center [110, 24] width 31 height 4
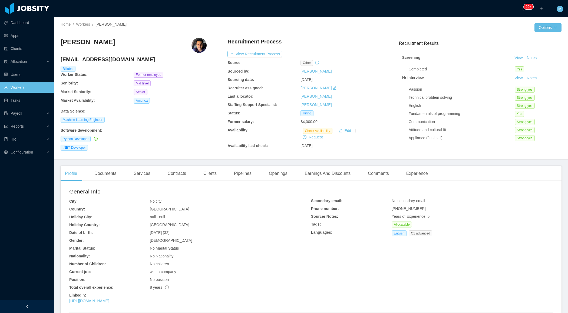
click at [92, 190] on h2 "General Info" at bounding box center [190, 192] width 242 height 9
click at [105, 174] on div "Documents" at bounding box center [105, 173] width 31 height 15
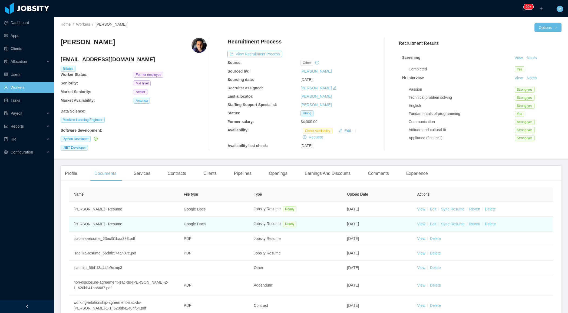
click at [422, 226] on td "View Edit Sync Resume Revert Delete" at bounding box center [482, 224] width 140 height 15
click at [422, 225] on link "View" at bounding box center [421, 224] width 8 height 4
